Goal: Task Accomplishment & Management: Manage account settings

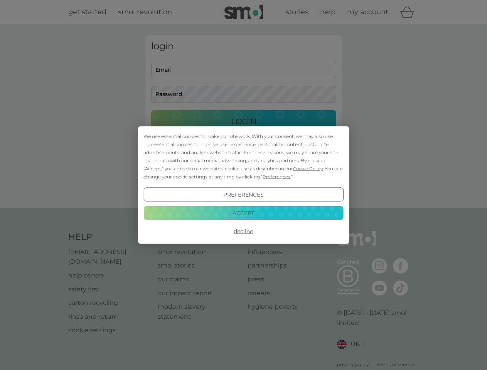
click at [308, 169] on span "Cookie Policy" at bounding box center [308, 169] width 30 height 6
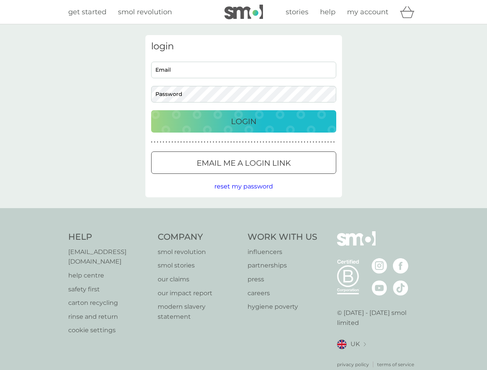
click at [276, 177] on div "login Email Password Login ● ● ● ● ● ● ● ● ● ● ● ● ● ● ● ● ● ● ● ● ● ● ● ● ● ● …" at bounding box center [243, 116] width 197 height 162
click at [243, 195] on div "login Email Password Login ● ● ● ● ● ● ● ● ● ● ● ● ● ● ● ● ● ● ● ● ● ● ● ● ● ● …" at bounding box center [243, 116] width 197 height 162
click at [243, 232] on div "Help [EMAIL_ADDRESS][DOMAIN_NAME] help centre safety first carton recycling rin…" at bounding box center [243, 300] width 351 height 137
click at [243, 213] on div "Help [EMAIL_ADDRESS][DOMAIN_NAME] help centre safety first carton recycling rin…" at bounding box center [243, 299] width 487 height 183
